Goal: Complete application form

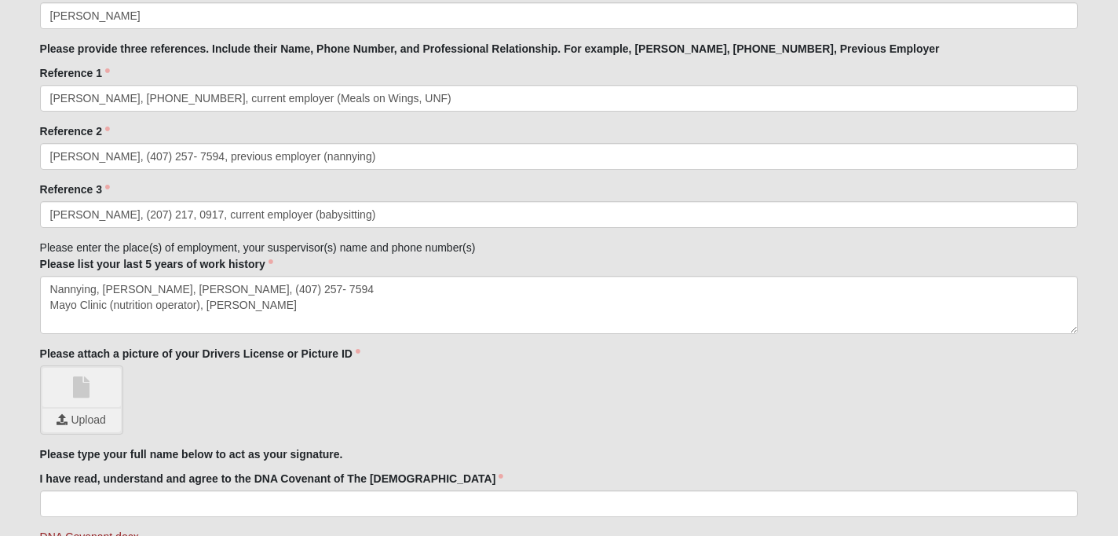
scroll to position [1650, 0]
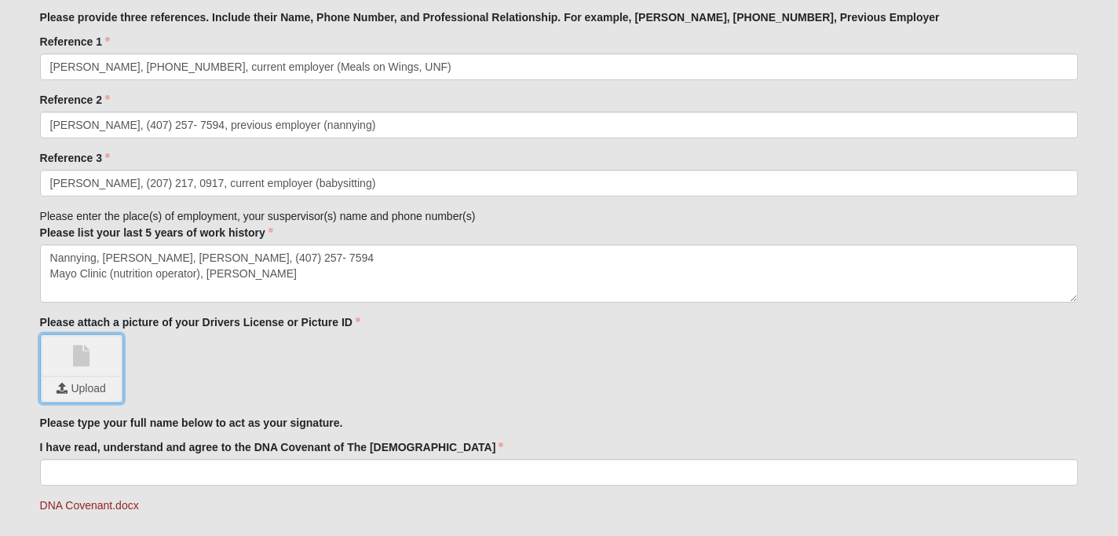
click at [97, 388] on input "file" at bounding box center [81, 389] width 79 height 24
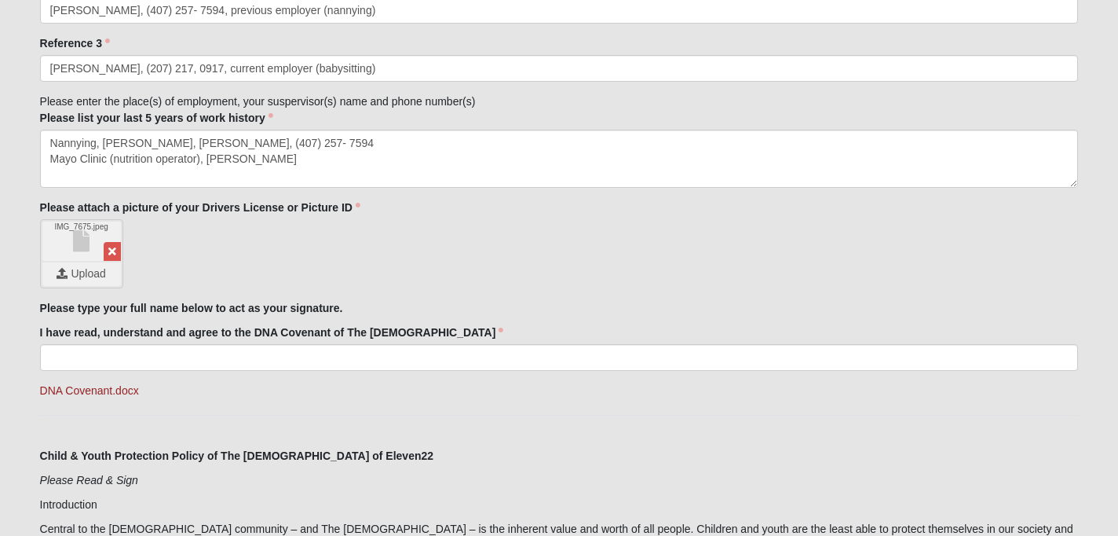
scroll to position [1815, 0]
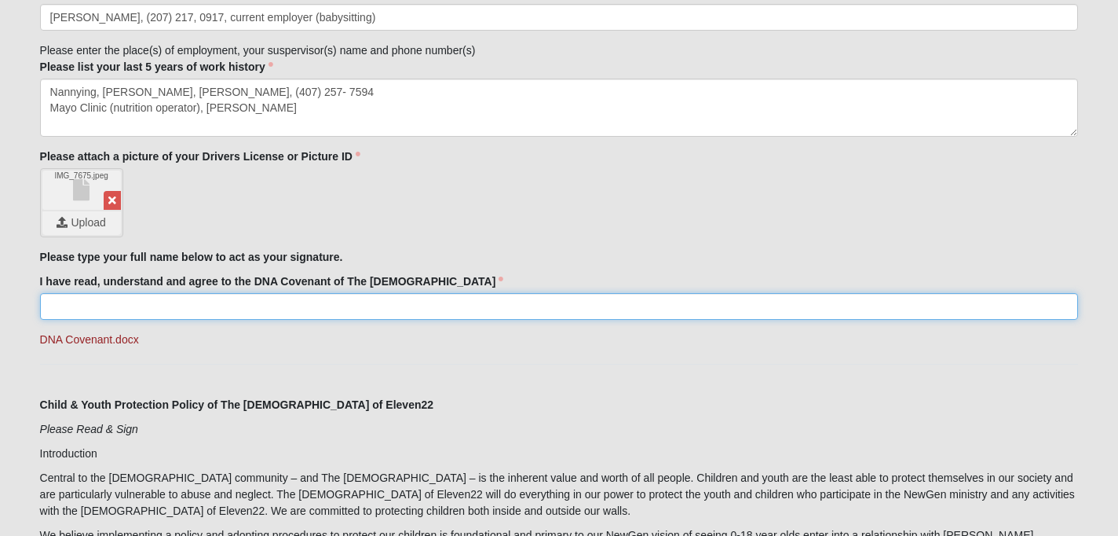
click at [473, 305] on input "I have read, understand and agree to the DNA Covenant of The [DEMOGRAPHIC_DATA]" at bounding box center [559, 306] width 1039 height 27
type input "[PERSON_NAME]"
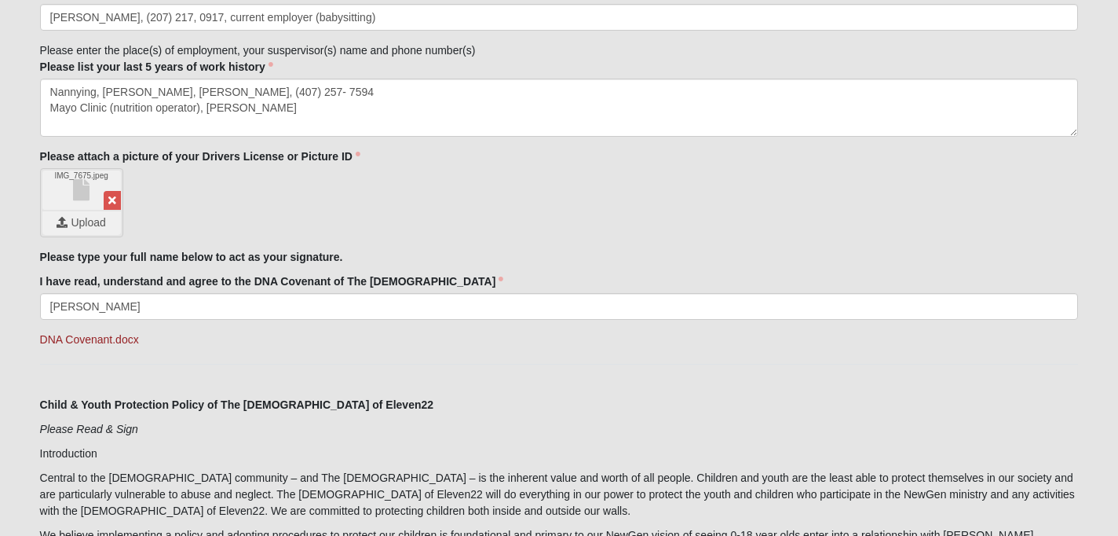
click at [117, 342] on link "DNA Covenant.docx" at bounding box center [89, 339] width 99 height 13
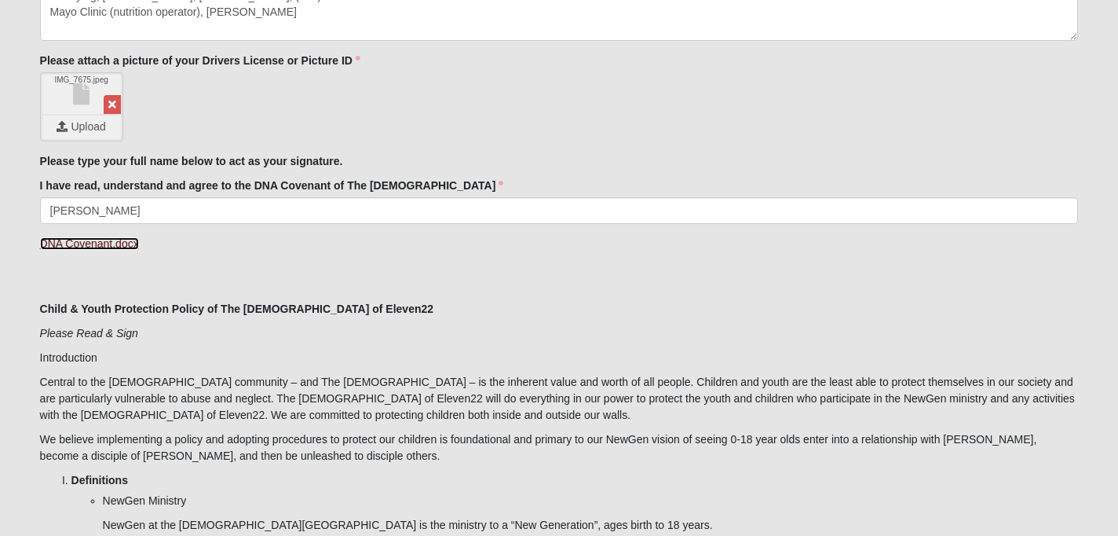
scroll to position [1915, 0]
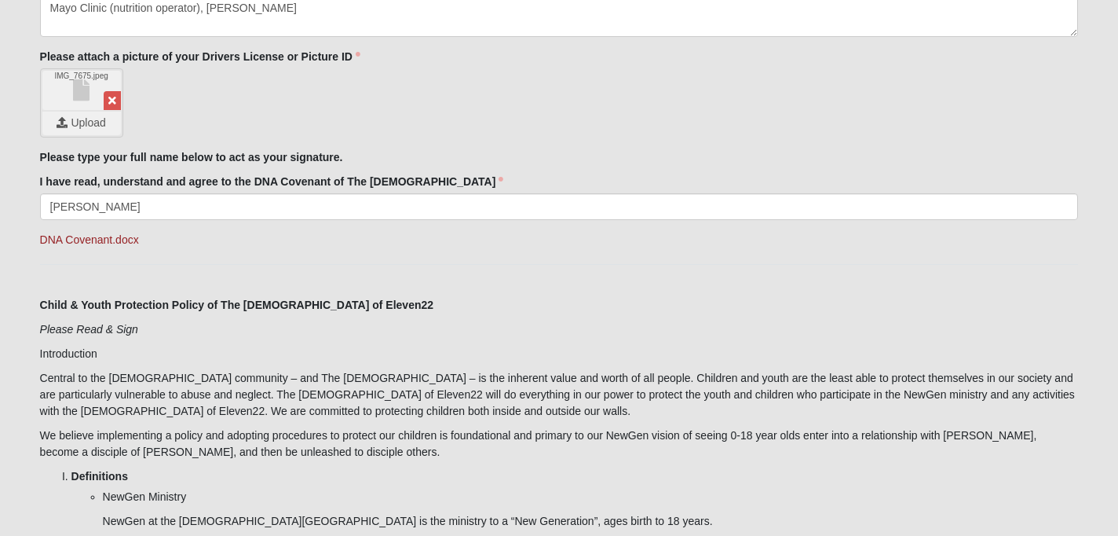
click at [219, 336] on p "Please Read & Sign" at bounding box center [559, 329] width 1039 height 16
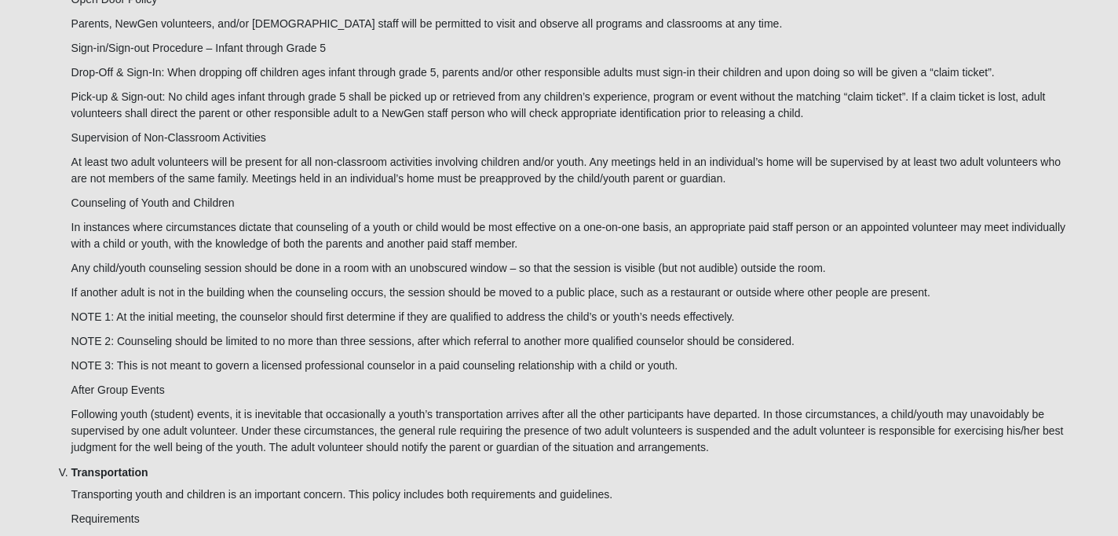
scroll to position [3772, 0]
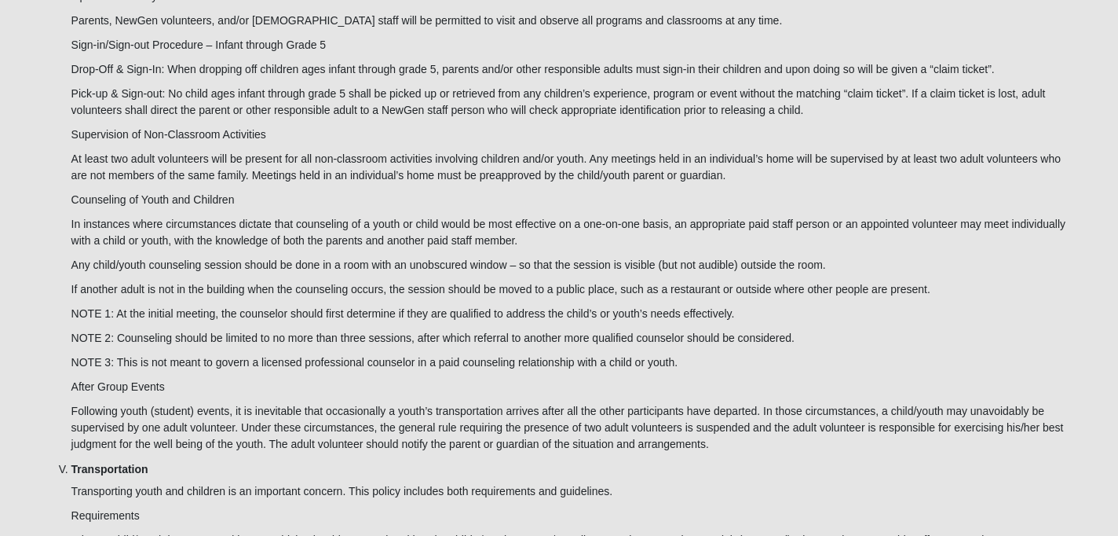
click at [587, 378] on p "After Group Events" at bounding box center [574, 386] width 1007 height 16
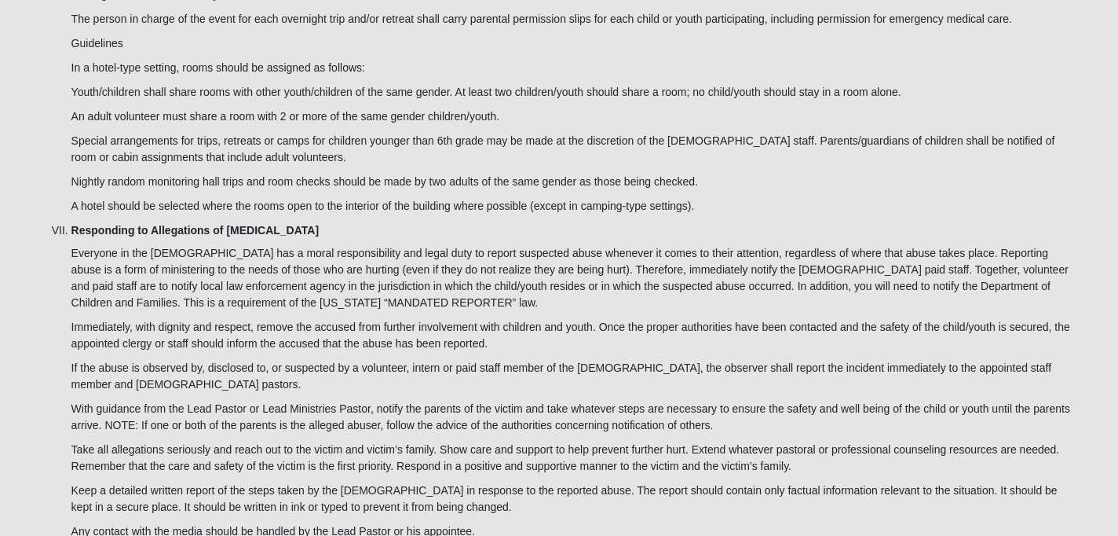
scroll to position [5050, 0]
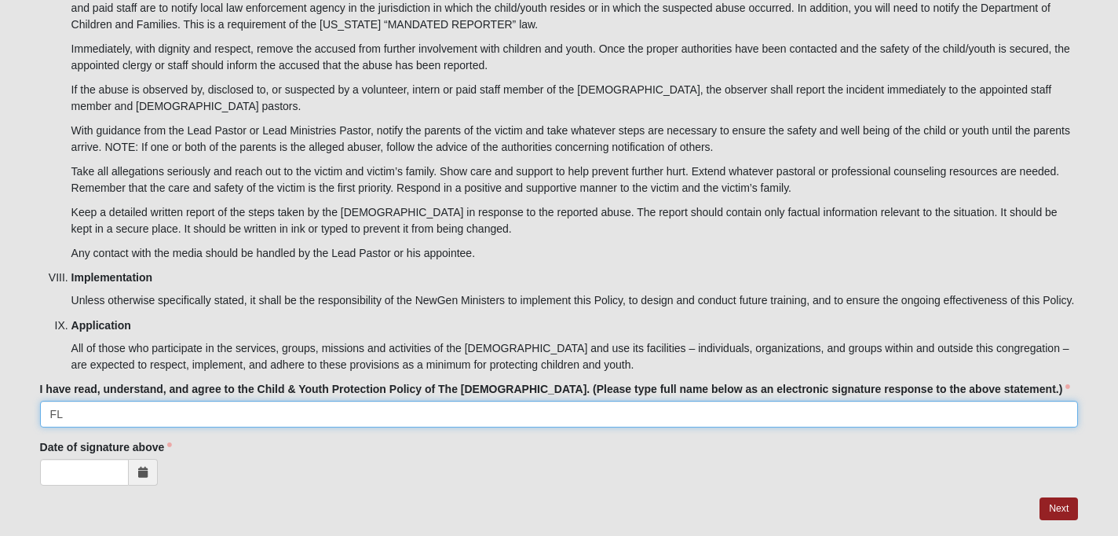
click at [537, 400] on input "FL" at bounding box center [559, 413] width 1039 height 27
type input "F"
type input "[PERSON_NAME]"
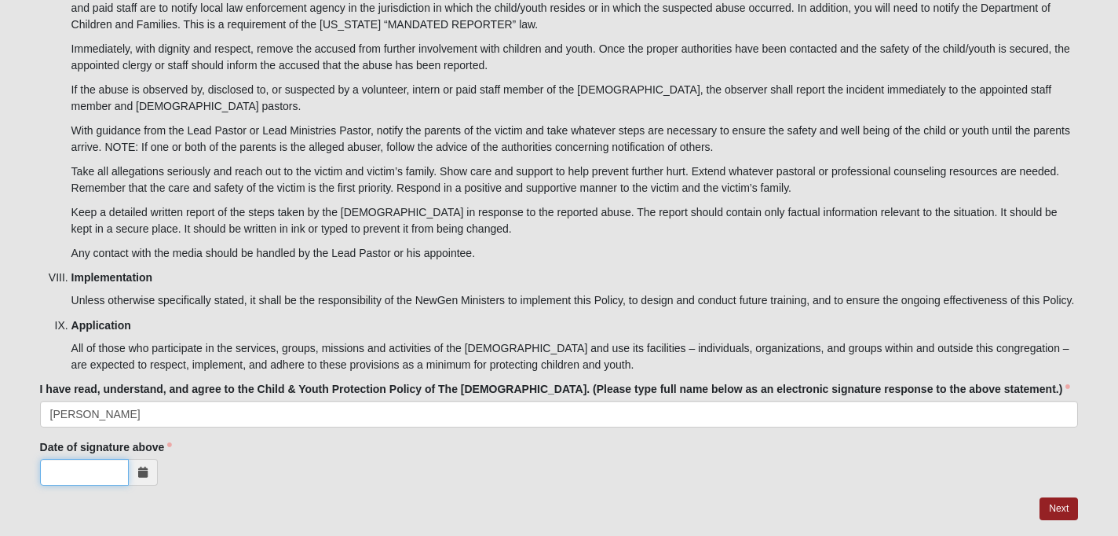
click at [117, 459] on input "Date of signature above" at bounding box center [84, 472] width 89 height 27
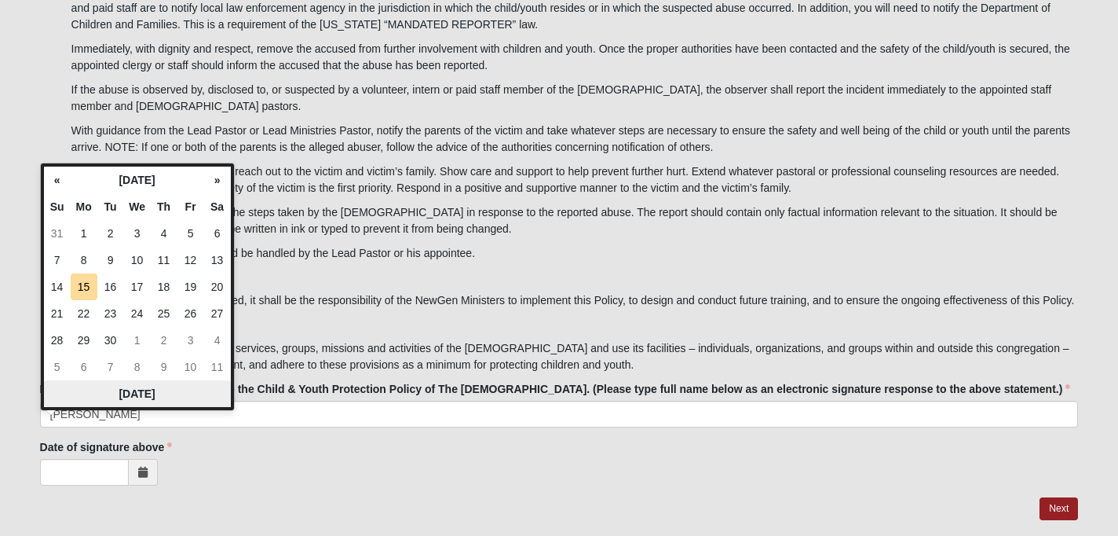
click at [126, 393] on th "[DATE]" at bounding box center [137, 393] width 187 height 27
type input "[DATE]"
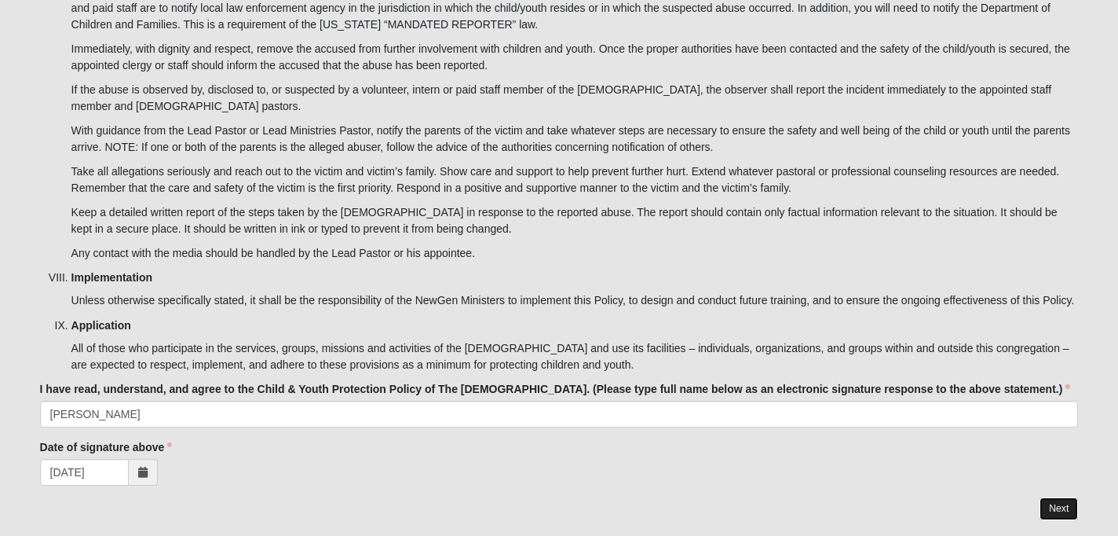
click at [1044, 497] on link "Next" at bounding box center [1059, 508] width 38 height 23
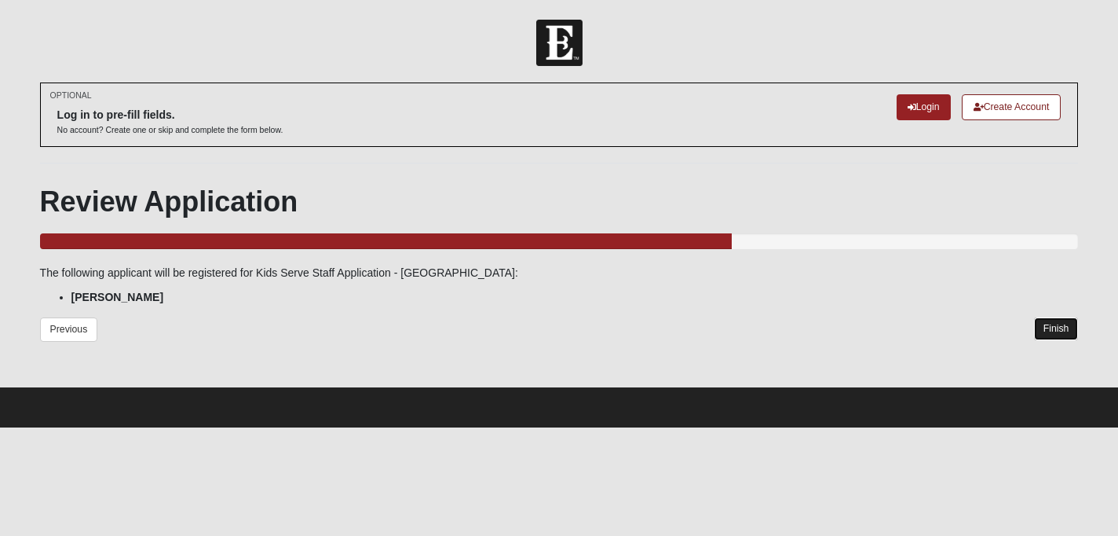
click at [1052, 334] on link "Finish" at bounding box center [1056, 328] width 45 height 23
